Goal: Transaction & Acquisition: Download file/media

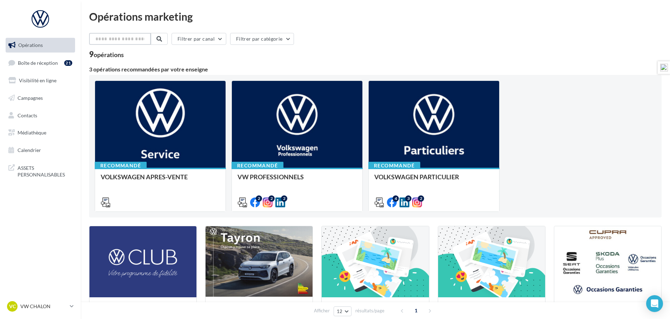
click at [131, 41] on input "text" at bounding box center [120, 39] width 62 height 12
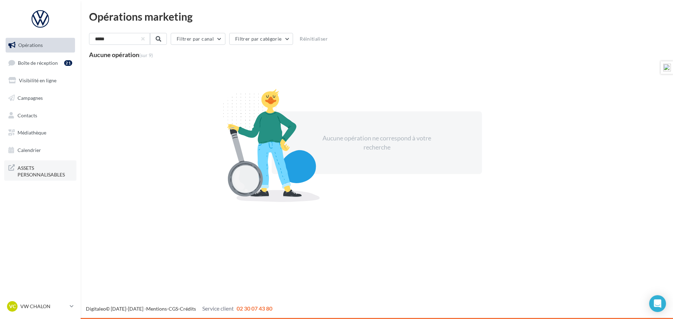
click at [27, 170] on span "ASSETS PERSONNALISABLES" at bounding box center [45, 170] width 55 height 15
click at [134, 38] on input "*****" at bounding box center [120, 39] width 62 height 12
paste input "*******"
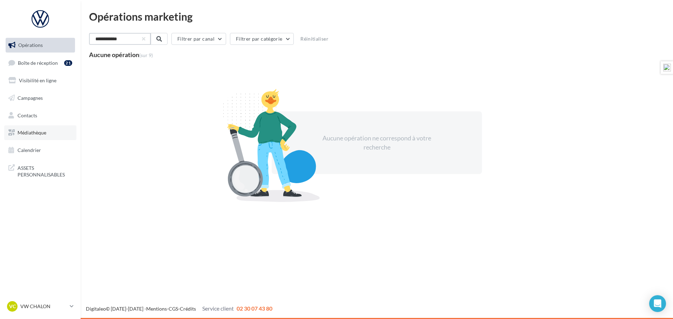
type input "**********"
click at [32, 132] on span "Médiathèque" at bounding box center [32, 133] width 29 height 6
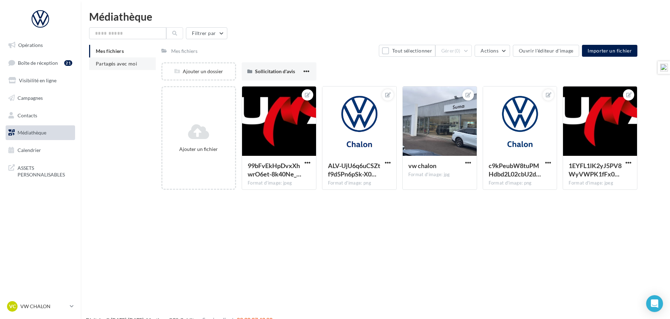
click at [104, 60] on li "Partagés avec moi" at bounding box center [122, 63] width 67 height 13
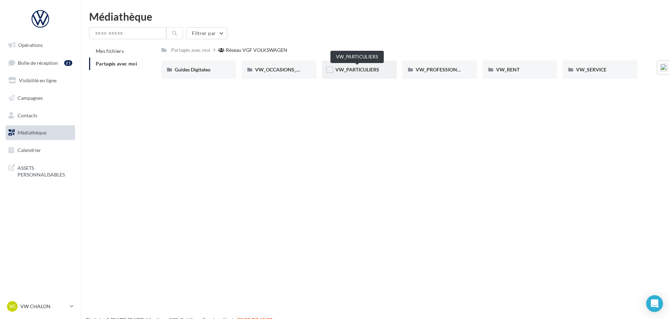
click at [360, 69] on span "VW_PARTICULIERS" at bounding box center [357, 70] width 44 height 6
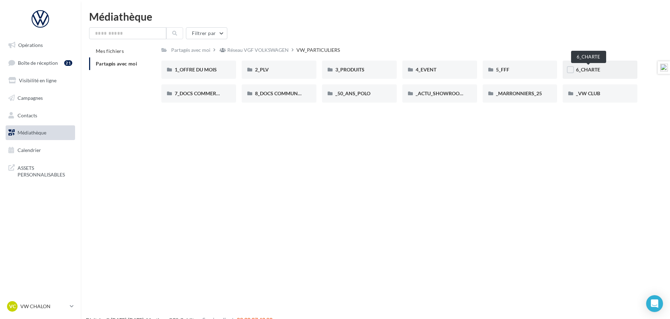
click at [593, 70] on span "6_CHARTE" at bounding box center [588, 70] width 24 height 6
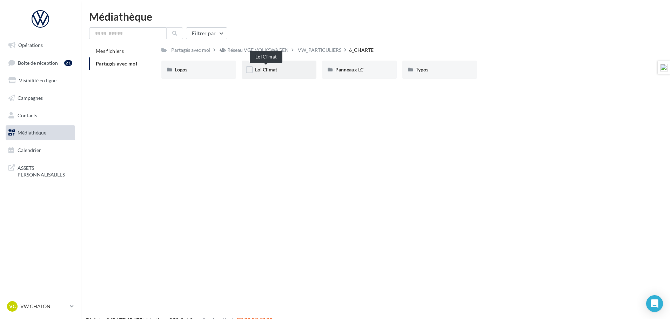
click at [270, 70] on span "Loi Climat" at bounding box center [266, 70] width 22 height 6
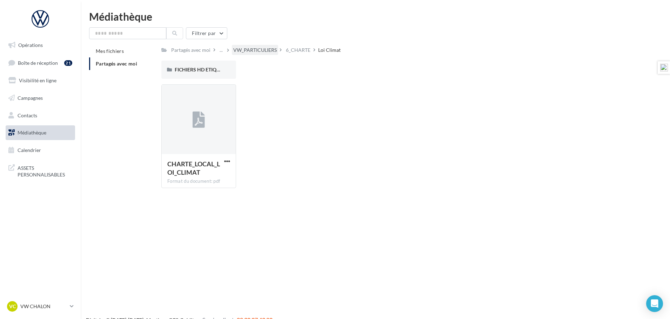
click at [260, 50] on div "VW_PARTICULIERS" at bounding box center [254, 50] width 43 height 7
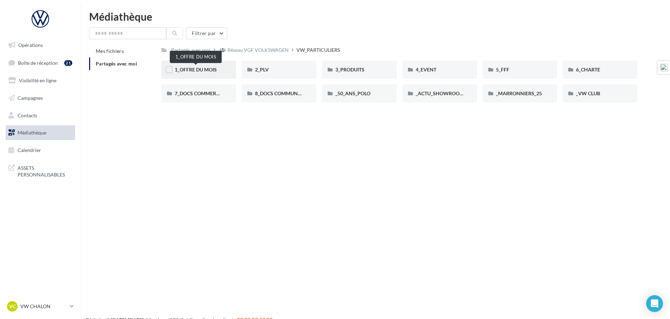
click at [200, 68] on span "1_OFFRE DU MOIS" at bounding box center [196, 70] width 42 height 6
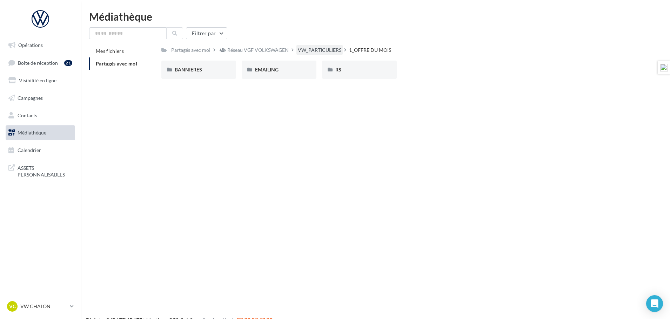
click at [313, 48] on div "VW_PARTICULIERS" at bounding box center [319, 50] width 43 height 7
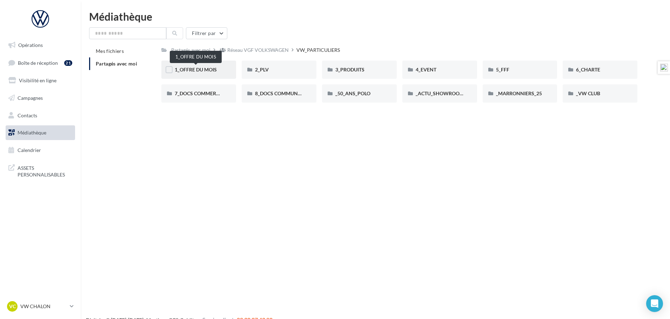
click at [202, 68] on span "1_OFFRE DU MOIS" at bounding box center [196, 70] width 42 height 6
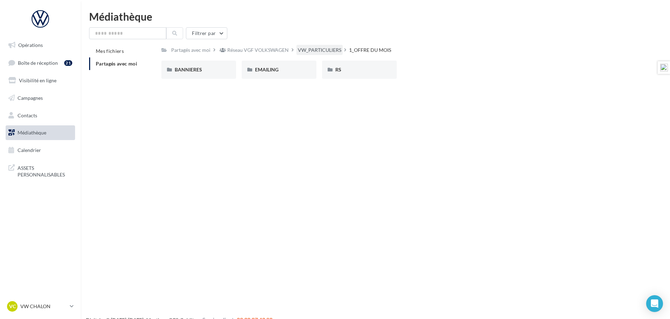
click at [323, 51] on div "VW_PARTICULIERS" at bounding box center [319, 50] width 43 height 7
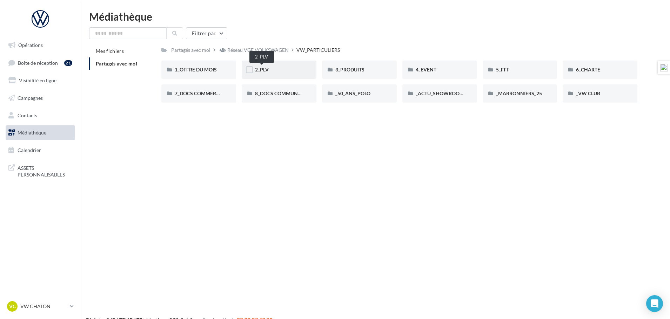
click at [264, 70] on span "2_PLV" at bounding box center [262, 70] width 14 height 6
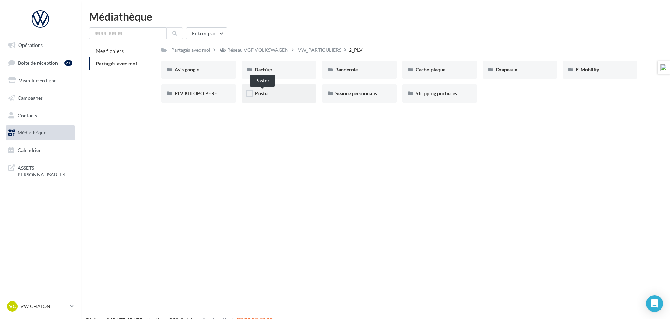
click at [260, 93] on span "Poster" at bounding box center [262, 93] width 14 height 6
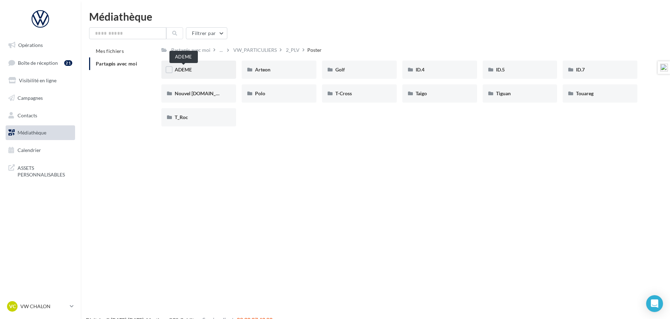
click at [183, 68] on span "ADEME" at bounding box center [183, 70] width 17 height 6
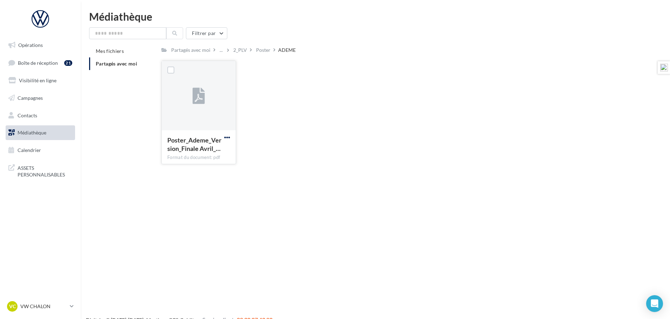
click at [227, 137] on span "button" at bounding box center [227, 138] width 6 height 6
click at [201, 153] on button "Télécharger" at bounding box center [196, 151] width 70 height 18
click at [39, 306] on p "VW CHALON" at bounding box center [43, 306] width 47 height 7
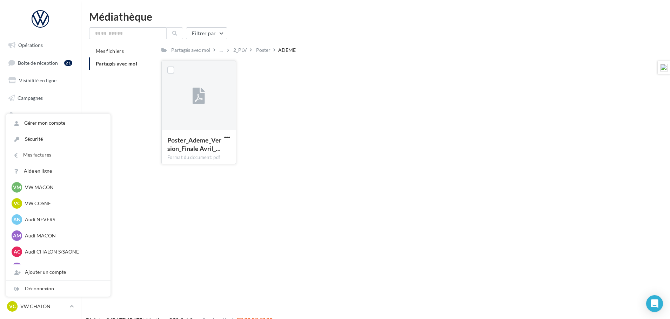
scroll to position [316, 0]
click at [39, 237] on p "Audi MACON" at bounding box center [63, 235] width 77 height 7
